Goal: Task Accomplishment & Management: Complete application form

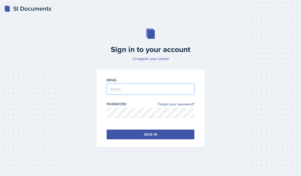
click at [157, 94] on input "email" at bounding box center [151, 89] width 88 height 11
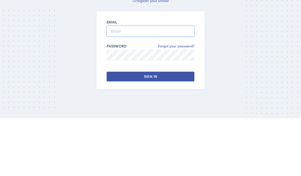
type input "[EMAIL_ADDRESS][DOMAIN_NAME]"
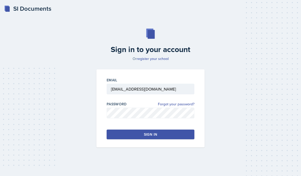
click at [163, 130] on button "Sign in" at bounding box center [151, 135] width 88 height 10
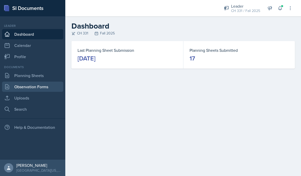
click at [32, 87] on link "Observation Forms" at bounding box center [32, 87] width 61 height 10
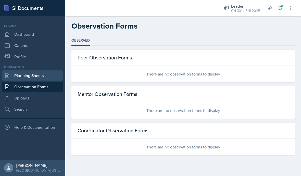
click at [49, 80] on link "Planning Sheets" at bounding box center [32, 75] width 61 height 10
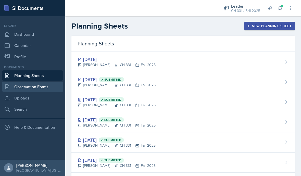
click at [45, 87] on link "Observation Forms" at bounding box center [32, 87] width 61 height 10
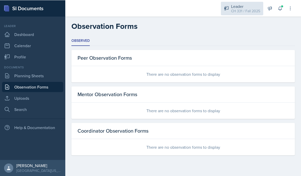
click at [235, 5] on div "Leader" at bounding box center [245, 6] width 29 height 6
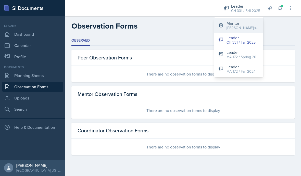
click at [231, 29] on div "[PERSON_NAME]'s Group / Fall 2025" at bounding box center [243, 27] width 33 height 5
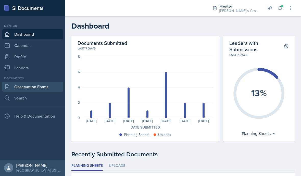
click at [46, 88] on link "Observation Forms" at bounding box center [32, 87] width 61 height 10
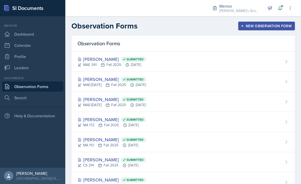
click at [272, 26] on div "New Observation Form" at bounding box center [267, 26] width 50 height 4
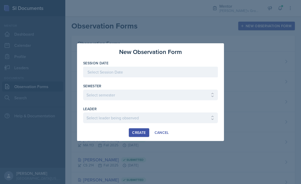
click at [113, 72] on div at bounding box center [150, 72] width 135 height 11
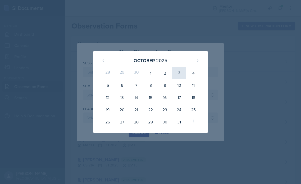
click at [178, 75] on div "3" at bounding box center [179, 73] width 14 height 12
type input "[DATE]"
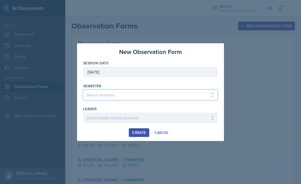
select select "19fb88f7-c89b-4031-b5a0-458fd49807a1"
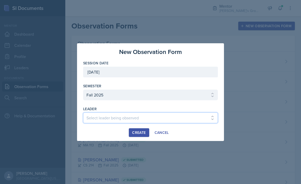
select select "bf5d0ce1-6c7f-489b-9f9a-dbaf58617626"
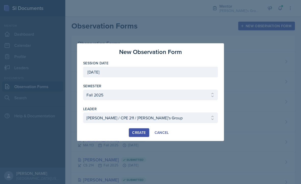
click at [138, 131] on div "Create" at bounding box center [139, 133] width 14 height 4
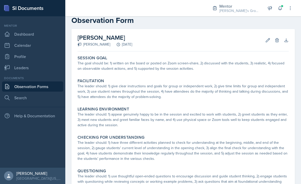
scroll to position [10, 0]
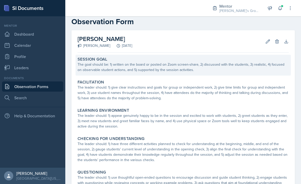
click at [149, 75] on div "Session Goal The goal should be: 1) written on the board or posted on Zoom scre…" at bounding box center [183, 65] width 215 height 21
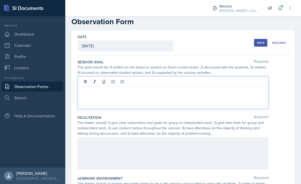
click at [137, 83] on div at bounding box center [173, 93] width 191 height 33
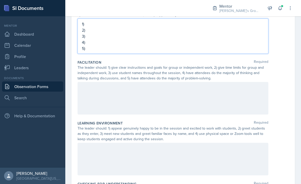
scroll to position [73, 0]
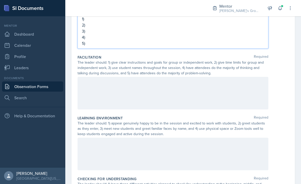
click at [230, 90] on div at bounding box center [173, 93] width 191 height 33
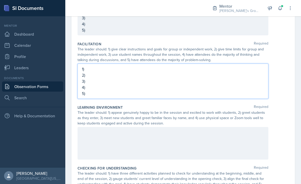
scroll to position [126, 0]
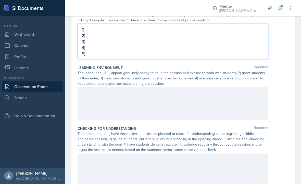
click at [241, 110] on div at bounding box center [173, 104] width 191 height 33
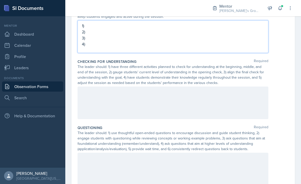
scroll to position [193, 0]
click at [235, 105] on div at bounding box center [173, 103] width 191 height 33
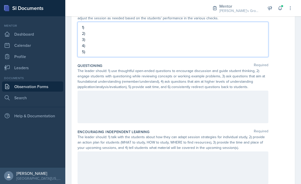
scroll to position [257, 0]
click at [237, 109] on div at bounding box center [173, 107] width 191 height 33
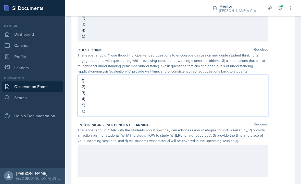
scroll to position [273, 0]
click at [218, 161] on div at bounding box center [173, 161] width 191 height 33
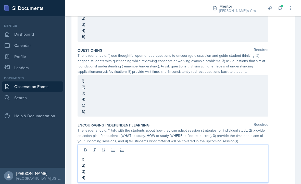
scroll to position [4, 0]
click at [277, 137] on div "The leader should: 1) talk with the students about how they can adapt session s…" at bounding box center [183, 136] width 211 height 16
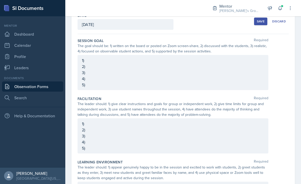
scroll to position [30, 0]
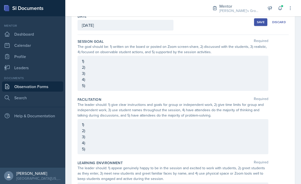
click at [87, 58] on div "1) 2) 3) 4) 5)" at bounding box center [173, 73] width 191 height 35
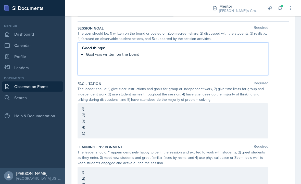
scroll to position [44, 0]
click at [82, 105] on div "1) 2) 3) 4) 5)" at bounding box center [173, 120] width 191 height 35
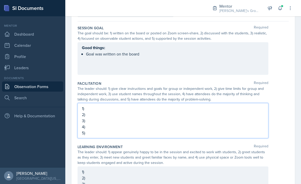
click at [82, 105] on div "Facilitation Required The leader should: 1) give clear instructions and goals f…" at bounding box center [183, 111] width 211 height 64
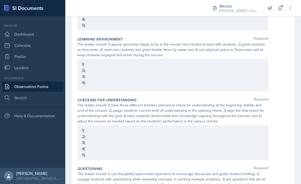
scroll to position [151, 0]
click at [82, 59] on div "1) 2) 3) 4)" at bounding box center [173, 75] width 191 height 33
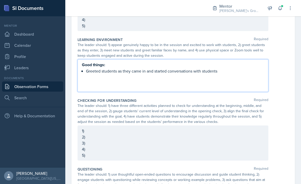
click at [279, 92] on div "Learning Environment Required The leader should: 1) appear genuinely happy to b…" at bounding box center [183, 65] width 211 height 61
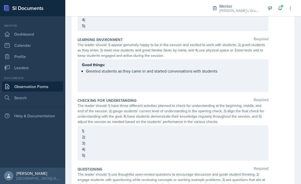
click at [240, 67] on div "Good things: Greeted students as they came in and started conversations with st…" at bounding box center [173, 68] width 182 height 13
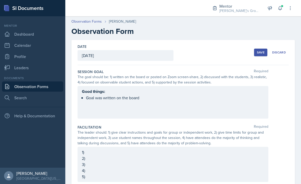
scroll to position [0, 0]
click at [185, 94] on div "Good things: Goal was written on the board" at bounding box center [173, 95] width 182 height 13
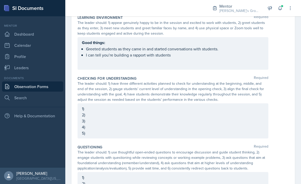
scroll to position [177, 0]
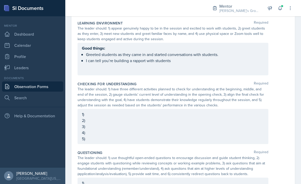
click at [245, 113] on div "1) 2) 3) 4) 5)" at bounding box center [173, 126] width 191 height 35
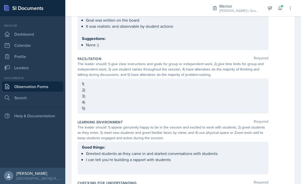
scroll to position [78, 0]
click at [84, 79] on div "1) 2) 3) 4) 5)" at bounding box center [173, 96] width 191 height 35
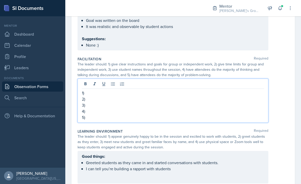
click at [82, 90] on p "1)" at bounding box center [173, 93] width 182 height 6
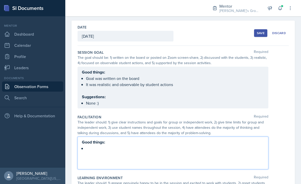
scroll to position [12, 0]
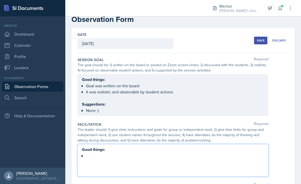
click at [157, 107] on div "Good things: Goal was written on the board It was realistic and observable by s…" at bounding box center [173, 95] width 182 height 37
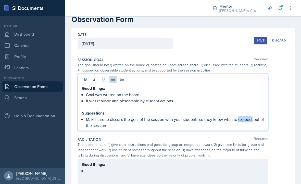
click at [249, 118] on p "Make sure to discuss the goal of the session with your students so they know wh…" at bounding box center [175, 123] width 178 height 12
click at [228, 121] on p "Make sure to discuss the goal of the session with your students so they know wh…" at bounding box center [175, 123] width 178 height 12
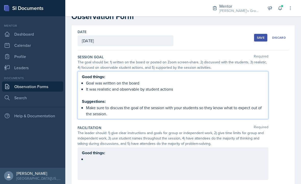
scroll to position [14, 0]
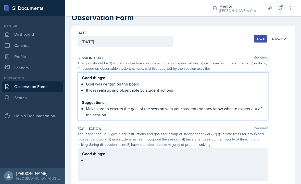
click at [263, 138] on div "The leader should: 1) give clear instructions and goals for group or independen…" at bounding box center [173, 140] width 191 height 16
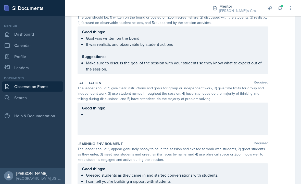
scroll to position [60, 0]
click at [239, 113] on div "Good things:" at bounding box center [173, 111] width 182 height 13
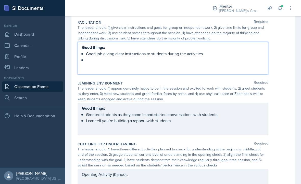
scroll to position [121, 0]
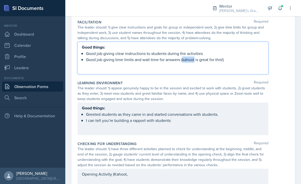
click at [186, 59] on p "Good job giving time limits and wait time for answers (kahoot is great for this…" at bounding box center [175, 60] width 178 height 6
click at [224, 60] on p "Good job giving time limits and wait time for answers (Kahoot is great for this…" at bounding box center [175, 60] width 178 height 6
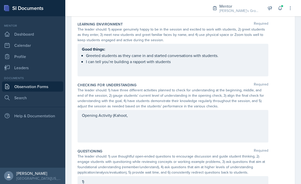
scroll to position [180, 0]
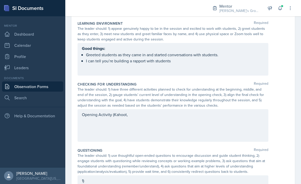
click at [238, 121] on div "Opening Activity (Kahoot," at bounding box center [173, 125] width 191 height 33
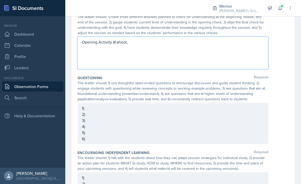
scroll to position [254, 0]
click at [254, 120] on div "1) 2) 3) 4) 5) 6)" at bounding box center [173, 123] width 182 height 37
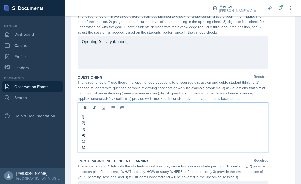
click at [84, 117] on p "1)" at bounding box center [173, 117] width 182 height 6
click at [85, 116] on p "1)" at bounding box center [173, 117] width 182 height 6
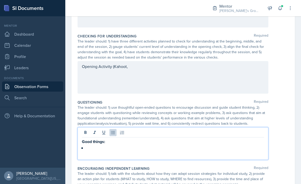
scroll to position [226, 0]
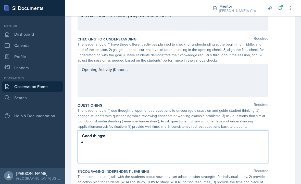
click at [130, 71] on div "Opening Activity (Kahoot," at bounding box center [173, 80] width 191 height 33
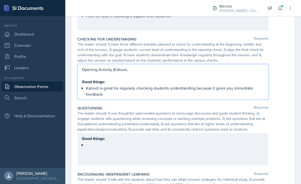
click at [275, 106] on div "Questioning Required" at bounding box center [183, 108] width 211 height 5
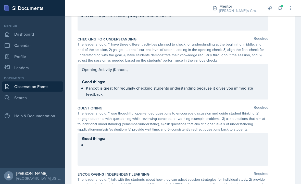
click at [156, 89] on div "Opening Activity (Kahoot, Good things: Kahoot is great for regularly checking s…" at bounding box center [173, 82] width 182 height 31
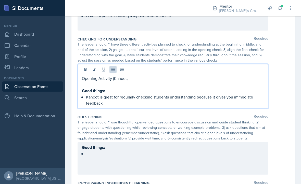
click at [106, 105] on p "Kahoot is great for regularly checking students understanding because it gives …" at bounding box center [175, 100] width 178 height 12
click at [112, 79] on p "Opening Activity (Kahoot," at bounding box center [173, 79] width 182 height 6
click at [99, 77] on p "Opening Activity (Kahoot," at bounding box center [173, 79] width 182 height 6
click at [147, 78] on p "Main Activity (Kahoot," at bounding box center [173, 79] width 182 height 6
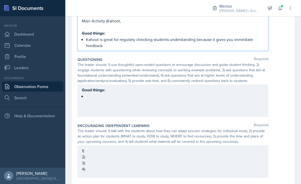
scroll to position [274, 0]
click at [105, 95] on div "Good things:" at bounding box center [173, 93] width 182 height 13
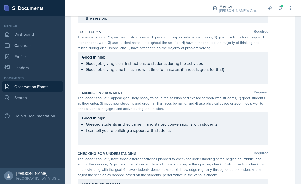
scroll to position [107, 0]
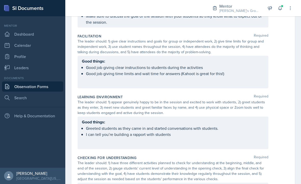
click at [242, 70] on div "Good things: Good job giving clear instructions to students during the activiti…" at bounding box center [173, 67] width 182 height 19
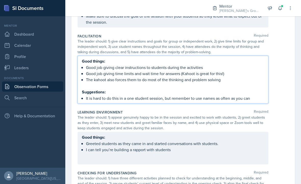
click at [281, 102] on div "Good things: Good job giving clear instructions to students during the activiti…" at bounding box center [183, 80] width 211 height 48
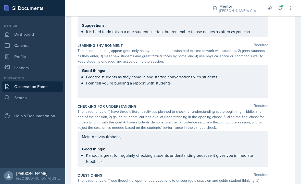
scroll to position [173, 0]
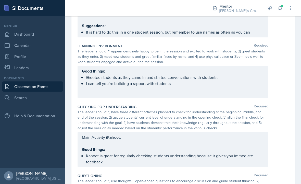
click at [224, 83] on ul "Greeted students as they came in and started conversations with students. I can…" at bounding box center [175, 81] width 178 height 12
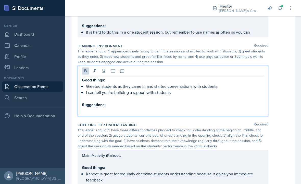
click at [196, 93] on p "I can tell you’re building a rapport with students" at bounding box center [175, 93] width 178 height 6
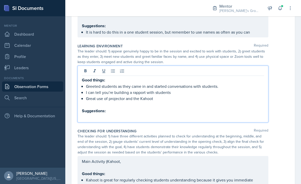
click at [186, 116] on p at bounding box center [173, 117] width 182 height 6
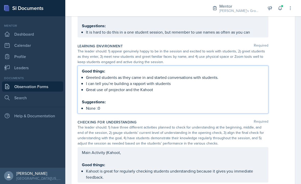
click at [273, 120] on div "Checking for Understanding Required" at bounding box center [183, 122] width 211 height 5
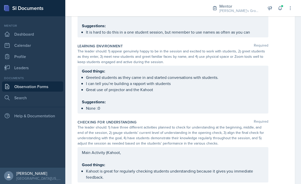
click at [172, 106] on div "Good things: Greeted students as they came in and started conversations with st…" at bounding box center [173, 89] width 182 height 43
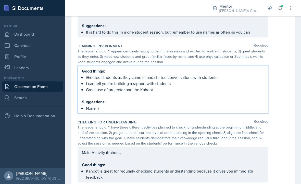
click at [268, 107] on div "Good things: Greeted students as they came in and started conversations with st…" at bounding box center [173, 90] width 191 height 48
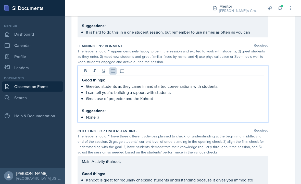
click at [300, 122] on div "Date [DATE] [DATE] 28 29 30 1 2 3 4 5 6 7 8 9 10 11 12 13 14 15 16 17 18 19 20 …" at bounding box center [183, 108] width 236 height 482
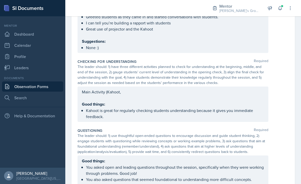
scroll to position [234, 0]
click at [213, 90] on div "Main Activity (Kahoot, Good things: Kahoot is great for regularly checking stud…" at bounding box center [173, 103] width 191 height 35
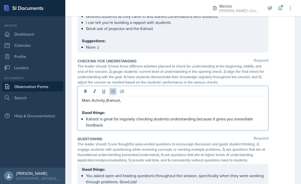
click at [212, 124] on p "Kahoot is great for regularly checking students understanding because it gives …" at bounding box center [175, 122] width 178 height 12
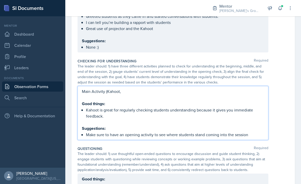
click at [279, 131] on div "Main Activity (Kahoot, Good things: Kahoot is great for regularly checking stud…" at bounding box center [183, 113] width 211 height 54
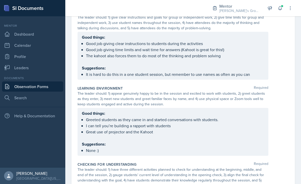
scroll to position [118, 0]
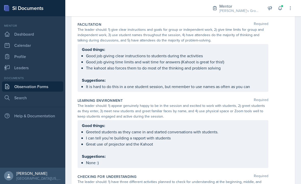
click at [279, 117] on div "The leader should: 1) appear genuinely happy to be in the session and excited t…" at bounding box center [183, 111] width 211 height 16
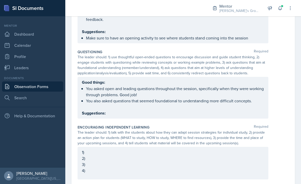
scroll to position [331, 0]
click at [243, 111] on div "Good things: You asked open and leading questions throughout the session, speci…" at bounding box center [173, 98] width 182 height 37
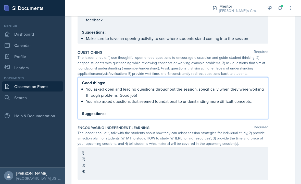
scroll to position [14, 0]
click at [257, 105] on p at bounding box center [173, 108] width 182 height 6
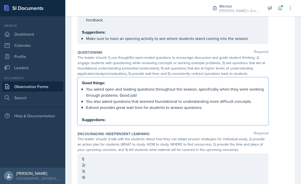
click at [105, 117] on strong "Suggestions:" at bounding box center [94, 120] width 24 height 6
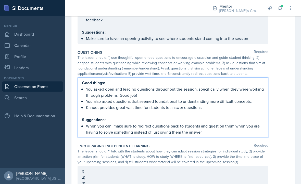
click at [280, 107] on div "Good things: You asked open and leading questions throughout the session, speci…" at bounding box center [183, 108] width 211 height 60
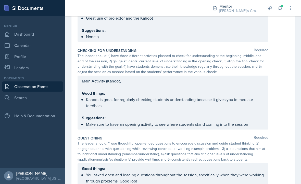
scroll to position [244, 0]
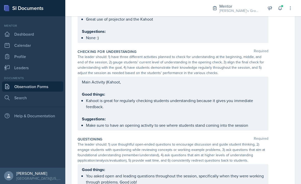
click at [250, 98] on p "Kahoot is great for regularly checking students understanding because it gives …" at bounding box center [175, 104] width 178 height 12
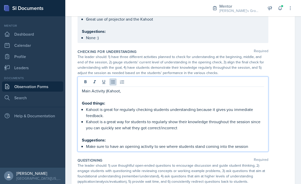
click at [282, 121] on div "Main Activity (Kahoot, Good things: Kahoot is great for regularly checking stud…" at bounding box center [183, 114] width 211 height 75
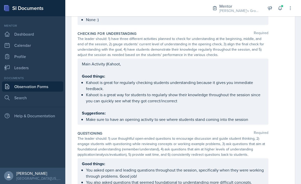
scroll to position [262, 0]
click at [105, 59] on div "Main Activity (Kahoot, Good things: Kahoot is great for regularly checking stud…" at bounding box center [173, 92] width 191 height 66
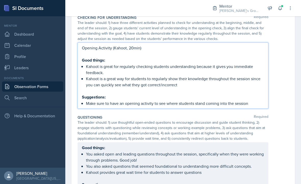
scroll to position [278, 0]
click at [252, 101] on p "Make sure to have an opening activity to see where students stand coming into t…" at bounding box center [175, 104] width 178 height 6
click at [91, 101] on p "Make sure to have an opening activity to see where students stand coming into t…" at bounding box center [175, 104] width 178 height 6
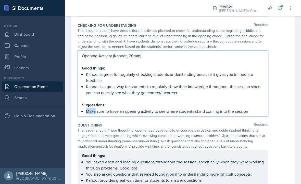
scroll to position [270, 0]
click at [92, 102] on strong "Suggestions:" at bounding box center [94, 105] width 24 height 6
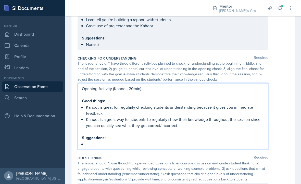
scroll to position [238, 0]
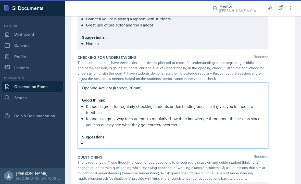
click at [183, 85] on p "Opening Activity (Kahoot, 20min)" at bounding box center [173, 88] width 182 height 6
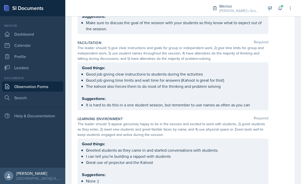
scroll to position [100, 0]
click at [207, 63] on div "Good things: Good job giving clear instructions to students during the activiti…" at bounding box center [173, 87] width 191 height 48
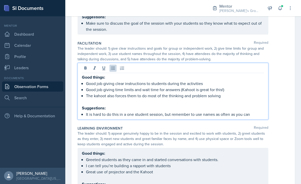
click at [121, 81] on p "Good job giving clear instructions to students during the activities" at bounding box center [175, 84] width 178 height 6
click at [122, 81] on p "Good job giving instructions to students during the activities" at bounding box center [175, 84] width 178 height 6
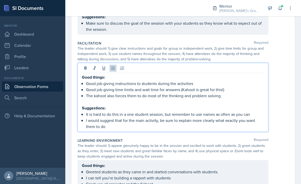
click at [264, 112] on p "It is hard to do this in a one student session, but remember to use names as of…" at bounding box center [175, 115] width 178 height 6
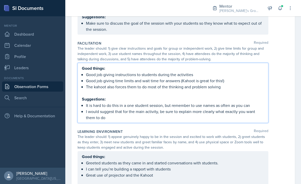
click at [288, 108] on div "Good things: Good job giving instructions to students during the activities Goo…" at bounding box center [183, 93] width 211 height 60
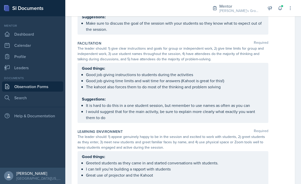
click at [254, 89] on div "Good things: Good job giving instructions to students during the activities Goo…" at bounding box center [173, 93] width 182 height 56
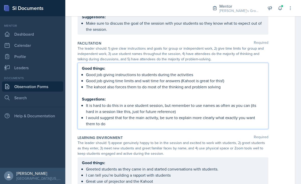
click at [287, 108] on div "Good things: Good job giving instructions to students during the activities Goo…" at bounding box center [183, 96] width 211 height 66
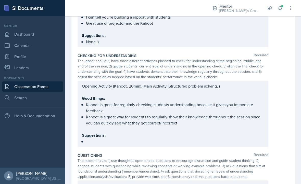
scroll to position [267, 0]
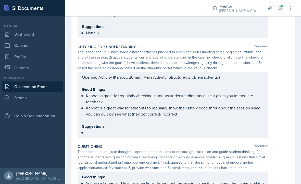
click at [228, 105] on p "Kahoot is a great way for students to regularly show their knowledge throughout…" at bounding box center [175, 111] width 178 height 12
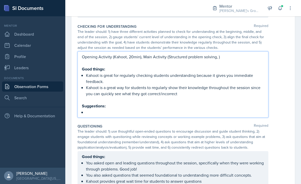
scroll to position [287, 0]
click at [217, 110] on p at bounding box center [175, 113] width 178 height 6
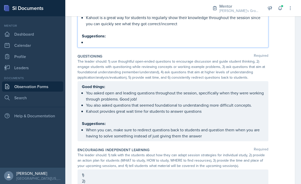
scroll to position [355, 0]
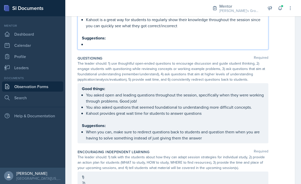
click at [232, 97] on ul "You asked open and leading questions throughout the session, specifically when …" at bounding box center [175, 104] width 178 height 24
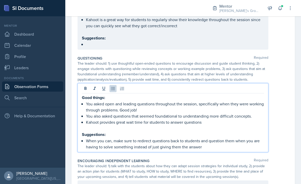
click at [91, 138] on p "When you can, make sure to redirect questions back to students and question the…" at bounding box center [175, 144] width 178 height 12
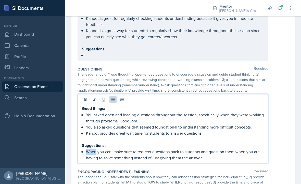
scroll to position [343, 0]
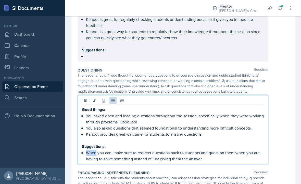
click at [92, 138] on p at bounding box center [173, 141] width 182 height 6
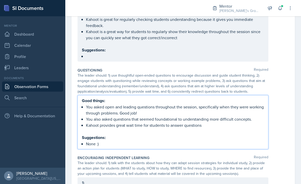
click at [288, 122] on div "Good things: You asked open and leading questions throughout the session, speci…" at bounding box center [183, 122] width 211 height 54
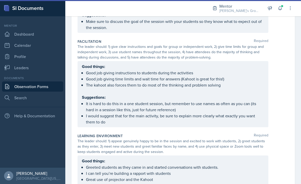
scroll to position [105, 0]
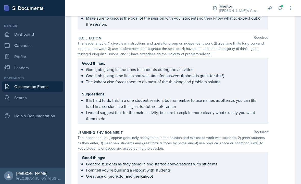
click at [245, 110] on p "I would suggest that for the main activity, be sure to explain more clearly wha…" at bounding box center [175, 116] width 178 height 12
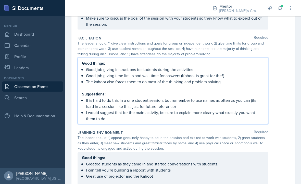
click at [286, 100] on div "Good things: Good job giving instructions to students during the activities Goo…" at bounding box center [183, 91] width 211 height 66
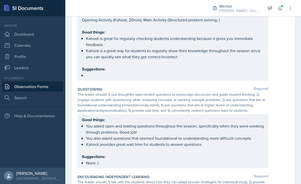
scroll to position [320, 0]
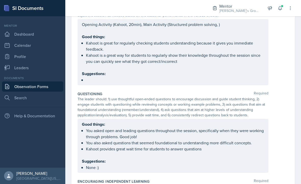
click at [243, 132] on ul "You asked open and leading questions throughout the session, specifically when …" at bounding box center [175, 140] width 178 height 24
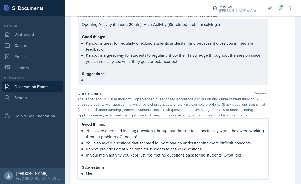
click at [272, 158] on div "Good things: You asked open and leading questions throughout the session, speci…" at bounding box center [183, 149] width 211 height 60
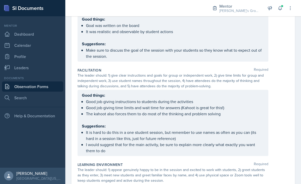
scroll to position [75, 0]
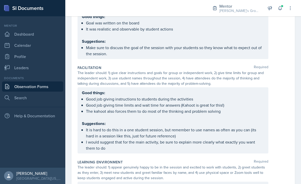
click at [257, 113] on div "Good things: Good job giving instructions to students during the activities Goo…" at bounding box center [173, 121] width 182 height 62
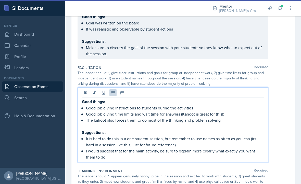
click at [254, 136] on p "It is hard to do this in a one student session, but remember to use names as of…" at bounding box center [175, 142] width 178 height 12
click at [255, 136] on p "It is hard to do this in a one student session, but remember to use names as of…" at bounding box center [175, 142] width 178 height 12
click at [254, 148] on p "I would suggest that for the main activity, be sure to explain more clearly wha…" at bounding box center [175, 154] width 178 height 12
click at [252, 148] on p "I would suggest that for the main activity, be sure to explain more clearly wha…" at bounding box center [175, 154] width 178 height 12
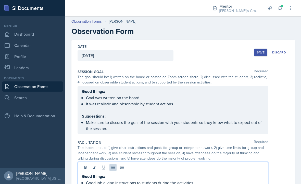
scroll to position [0, 0]
click at [278, 104] on div "Good things: Goal was written on the board It was realistic and observable by s…" at bounding box center [183, 110] width 211 height 48
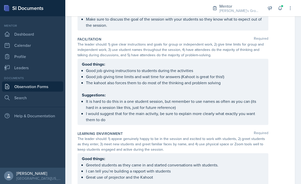
scroll to position [103, 0]
click at [93, 99] on p "It is hard to do this in a one student session, but remember to use names as of…" at bounding box center [175, 105] width 178 height 12
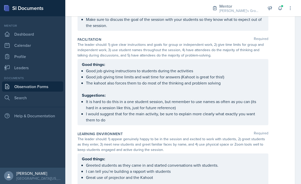
click at [93, 100] on ul "It is hard to do this in a one student session, but remember to use names as of…" at bounding box center [175, 111] width 178 height 24
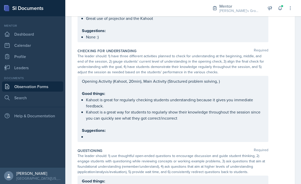
scroll to position [260, 0]
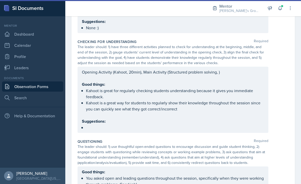
click at [245, 90] on ul "Kahoot is great for regularly checking students understanding because it gives …" at bounding box center [175, 100] width 178 height 24
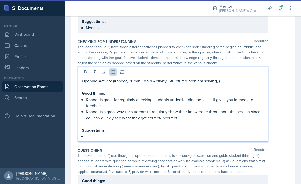
click at [218, 109] on p "Kahoot is a great way for students to regularly show their knowledge throughout…" at bounding box center [175, 115] width 178 height 12
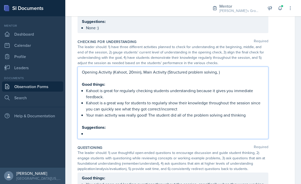
click at [273, 122] on div "Opening Activity (Kahoot, 20min), Main Activity (Structured problem solving, ) …" at bounding box center [183, 103] width 211 height 72
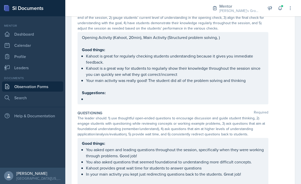
scroll to position [275, 0]
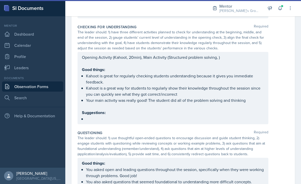
click at [221, 106] on div "Opening Activity (Kahoot, 20min), Main Activity (Structured problem solving, ) …" at bounding box center [173, 88] width 182 height 68
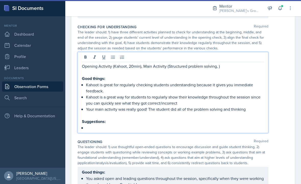
click at [213, 113] on p at bounding box center [173, 116] width 182 height 6
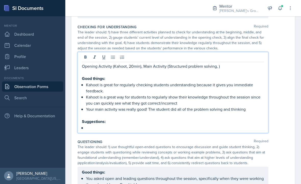
click at [206, 125] on p at bounding box center [175, 128] width 178 height 6
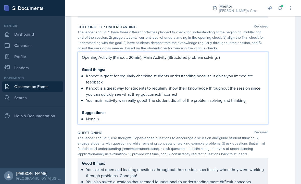
click at [275, 129] on div "Questioning Required The leader should: 1) use thoughtful open-ended questions …" at bounding box center [183, 176] width 211 height 94
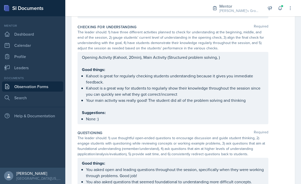
click at [103, 107] on div "Opening Activity (Kahoot, 20min), Main Activity (Structured problem solving, ) …" at bounding box center [173, 88] width 191 height 72
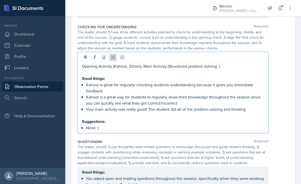
click at [105, 125] on p "None :)" at bounding box center [175, 128] width 178 height 6
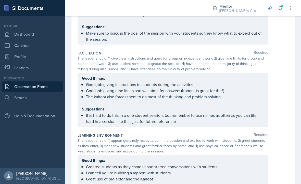
scroll to position [92, 0]
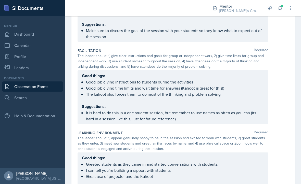
click at [96, 70] on div "Good things: Good job giving instructions to students during the activities Goo…" at bounding box center [173, 97] width 191 height 54
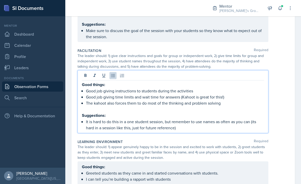
click at [95, 88] on p "Good job giving instructions to students during the activities" at bounding box center [175, 91] width 178 height 6
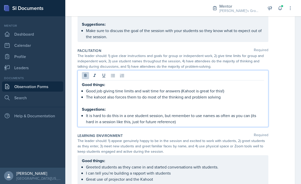
click at [233, 94] on p "The kahoot also forces them to do most of the thinking and problem solving" at bounding box center [175, 97] width 178 height 6
click at [227, 113] on p "It is hard to do this in a one student session, but remember to use names as of…" at bounding box center [175, 119] width 178 height 12
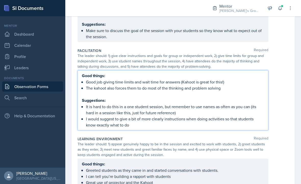
click at [276, 118] on div "Facilitation Required The leader should: 1) give clear instructions and goals f…" at bounding box center [183, 90] width 211 height 89
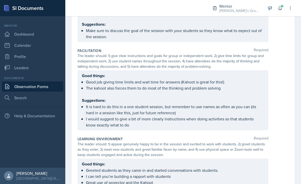
click at [255, 95] on div "Good things: Good job giving time limits and wait time for answers (Kahoot is g…" at bounding box center [173, 101] width 182 height 56
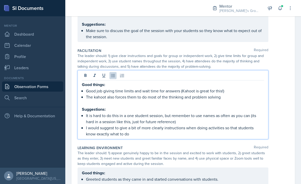
click at [255, 113] on p "It is hard to do this in a one student session, but remember to use names as of…" at bounding box center [175, 119] width 178 height 12
click at [256, 113] on p "It is hard to do this in a one student session, but remember to use names as of…" at bounding box center [175, 119] width 178 height 12
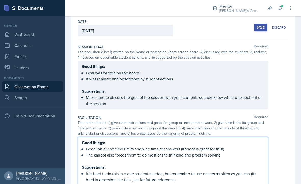
scroll to position [25, 0]
click at [271, 114] on div "Facilitation Required The leader should: 1) give clear instructions and goals f…" at bounding box center [183, 158] width 211 height 89
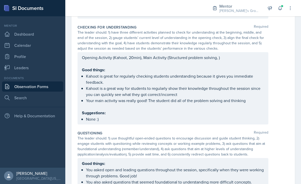
scroll to position [277, 0]
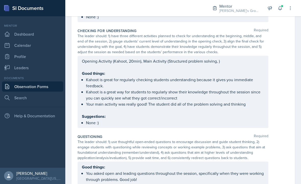
click at [256, 91] on ul "Kahoot is great for regularly checking students understanding because it gives …" at bounding box center [175, 92] width 178 height 31
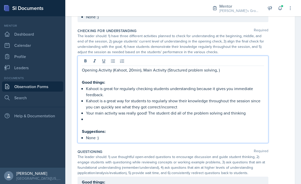
click at [216, 67] on p "Opening Activity (Kahoot, 20min), Main Activity (Structured problem solving, )" at bounding box center [173, 70] width 182 height 6
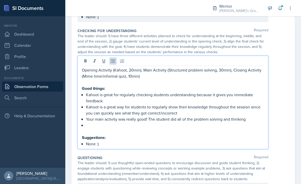
click at [240, 122] on p at bounding box center [175, 125] width 178 height 6
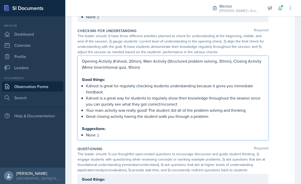
click at [282, 147] on div "Questioning Required" at bounding box center [183, 149] width 211 height 5
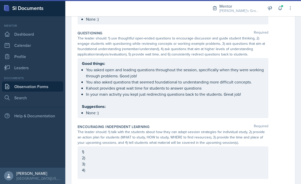
scroll to position [392, 0]
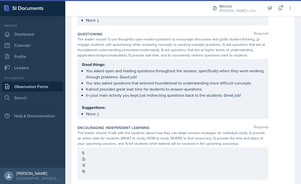
click at [221, 148] on div "1) 2) 3) 4)" at bounding box center [173, 164] width 191 height 33
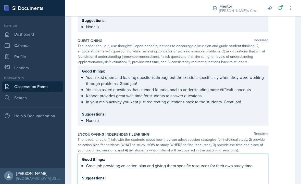
scroll to position [384, 0]
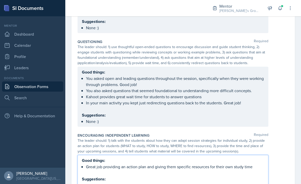
click at [237, 92] on div "Good things: You asked open and leading questions throughout the session, speci…" at bounding box center [173, 97] width 182 height 56
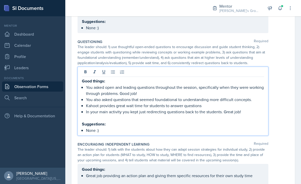
click at [248, 109] on p "In your main activity you kept just redirecting questions back to the students.…" at bounding box center [175, 112] width 178 height 6
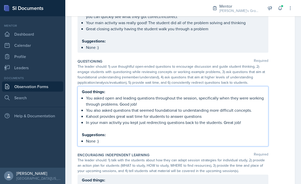
scroll to position [374, 0]
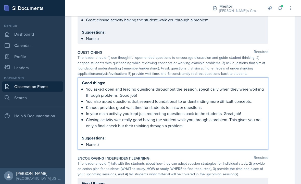
click at [280, 119] on div "Good things: You asked open and leading questions throughout the session, speci…" at bounding box center [183, 114] width 211 height 72
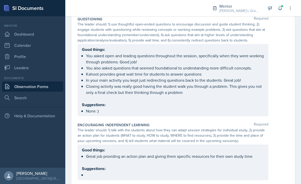
scroll to position [407, 0]
click at [88, 158] on div "Good things: Great job providing an action plan and giving them specific resour…" at bounding box center [173, 162] width 182 height 31
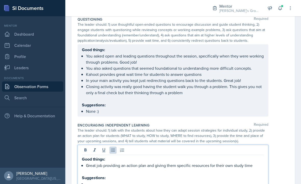
click at [218, 84] on p "Closing activity was really good having the student walk you through a problem.…" at bounding box center [175, 90] width 178 height 12
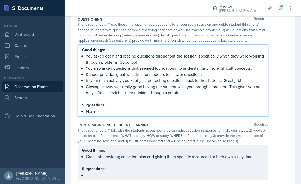
click at [258, 154] on div "Good things: Great job providing an action plan and giving them specific resour…" at bounding box center [173, 162] width 182 height 31
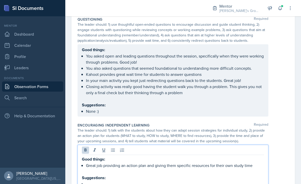
click at [91, 175] on strong "Suggestions:" at bounding box center [94, 178] width 24 height 6
click at [88, 176] on p at bounding box center [175, 184] width 178 height 6
click at [256, 169] on p at bounding box center [173, 172] width 182 height 6
click at [252, 163] on p "Great job providing an action plan and giving them specific resources for their…" at bounding box center [175, 166] width 178 height 6
click at [251, 163] on p "Great job providing an action plan and giving them specific resources for their…" at bounding box center [175, 166] width 178 height 6
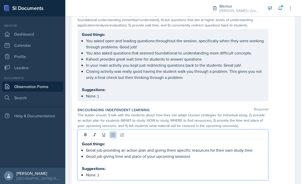
scroll to position [422, 0]
click at [100, 172] on p "None :)" at bounding box center [175, 175] width 178 height 6
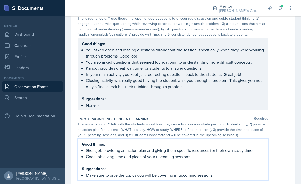
click at [276, 146] on div "Good things: Great job providing an action plan and giving them specific resour…" at bounding box center [183, 160] width 211 height 42
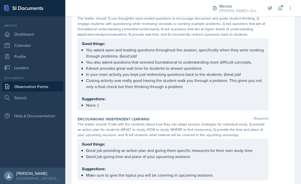
click at [234, 157] on div "Good things: Great job providing an action plan and giving them specific resour…" at bounding box center [173, 159] width 182 height 37
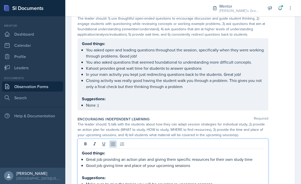
click at [271, 144] on div "Good things: Great job providing an action plan and giving them specific resour…" at bounding box center [183, 164] width 211 height 51
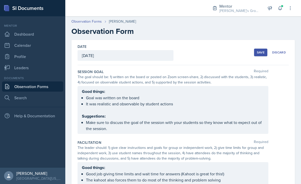
scroll to position [0, 0]
click at [261, 51] on div "Save" at bounding box center [261, 53] width 8 height 4
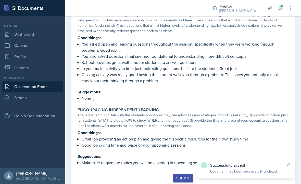
scroll to position [378, 0]
click at [183, 174] on button "Submit" at bounding box center [183, 178] width 20 height 9
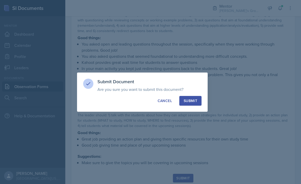
click at [192, 100] on div "Submit" at bounding box center [191, 100] width 14 height 5
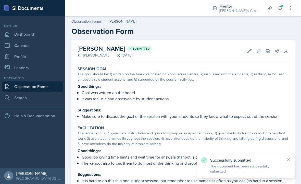
scroll to position [0, 0]
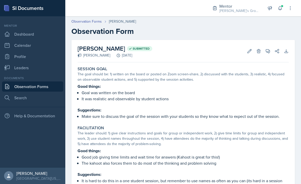
click at [54, 82] on link "Observation Forms" at bounding box center [32, 87] width 61 height 10
